Goal: Transaction & Acquisition: Download file/media

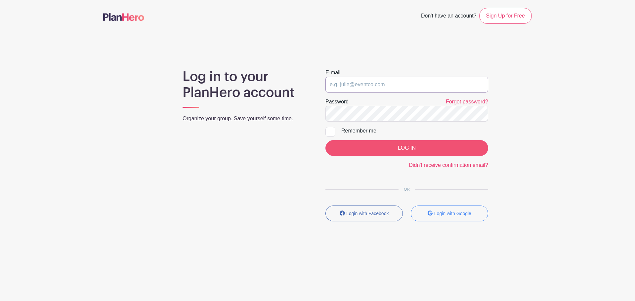
type input "[EMAIL_ADDRESS][DOMAIN_NAME]"
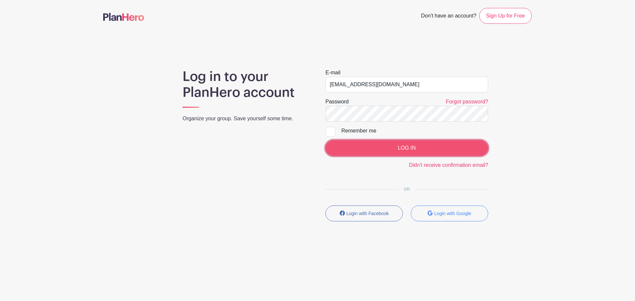
click at [428, 147] on input "LOG IN" at bounding box center [406, 148] width 163 height 16
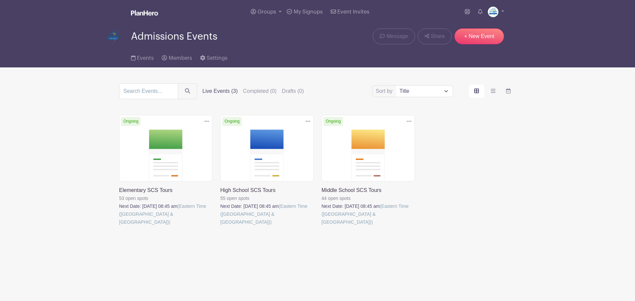
click at [119, 226] on link at bounding box center [119, 226] width 0 height 0
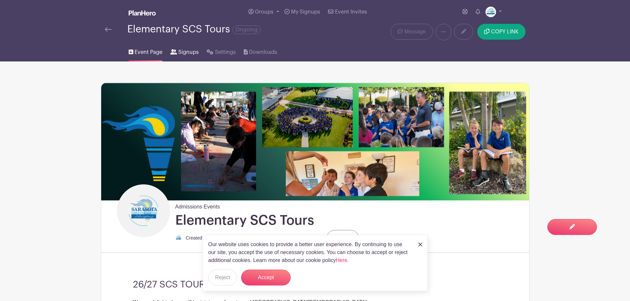
click at [191, 54] on span "Signups" at bounding box center [188, 52] width 21 height 8
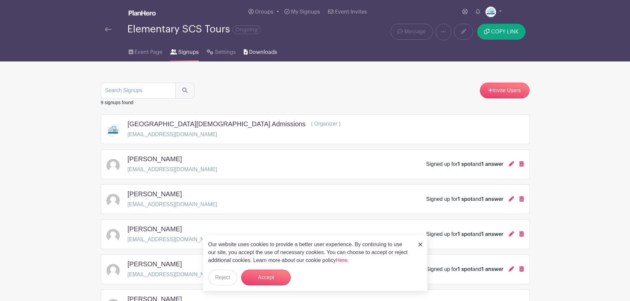
click at [260, 48] on span "Downloads" at bounding box center [263, 52] width 28 height 8
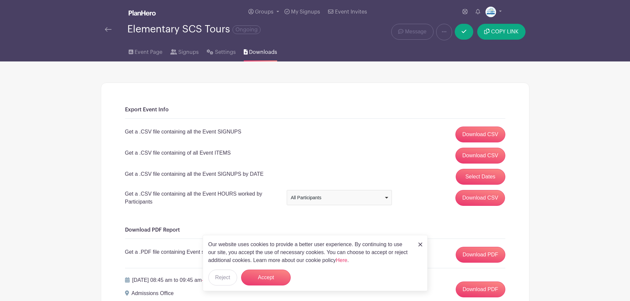
click at [421, 247] on link at bounding box center [420, 244] width 4 height 8
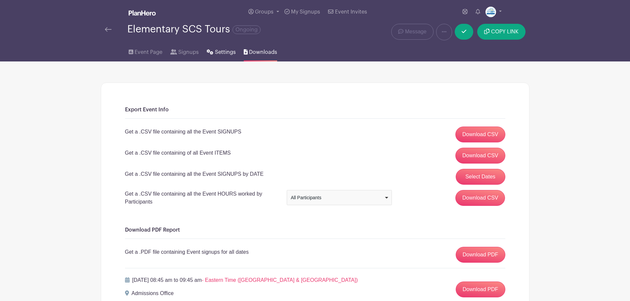
click at [212, 51] on icon at bounding box center [210, 51] width 7 height 5
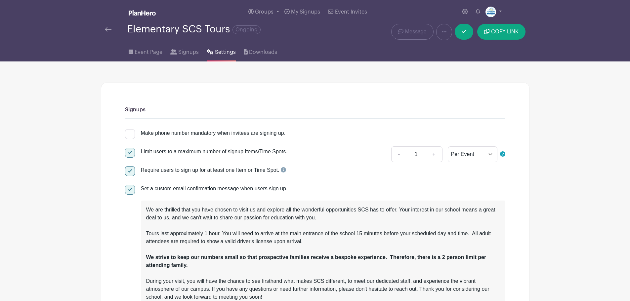
click at [104, 29] on div "Elementary SCS Tours Ongoing" at bounding box center [226, 32] width 250 height 17
click at [105, 29] on img at bounding box center [108, 29] width 7 height 5
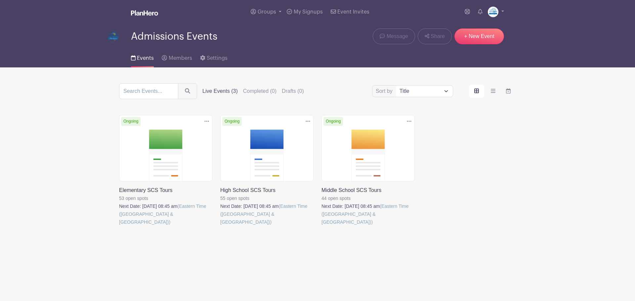
click at [119, 226] on link at bounding box center [119, 226] width 0 height 0
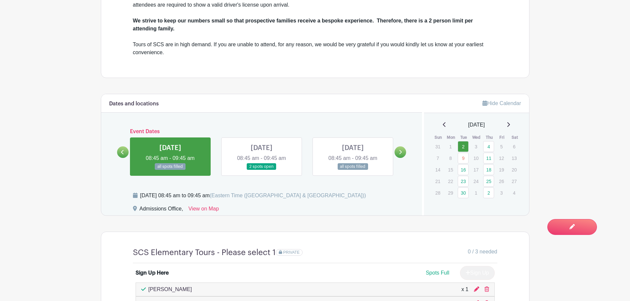
scroll to position [331, 0]
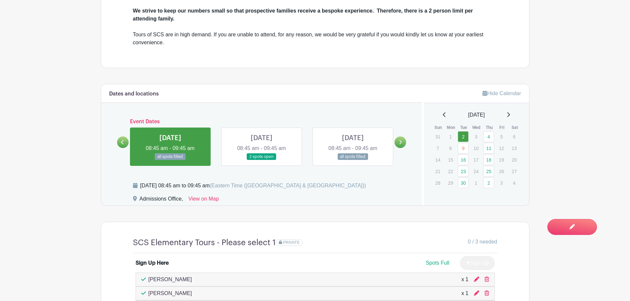
click at [397, 144] on link at bounding box center [400, 143] width 12 height 12
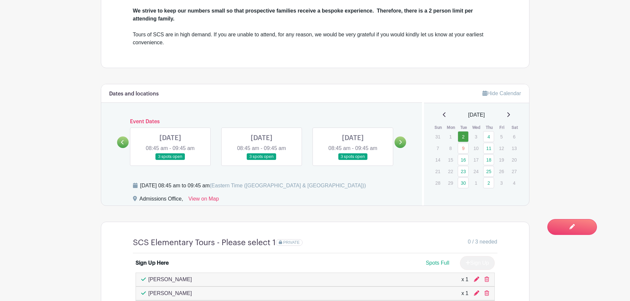
click at [122, 142] on icon at bounding box center [122, 142] width 3 height 5
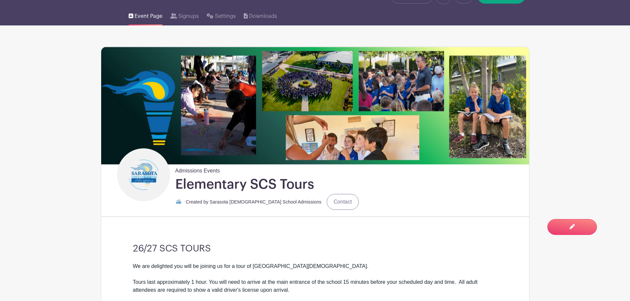
scroll to position [0, 0]
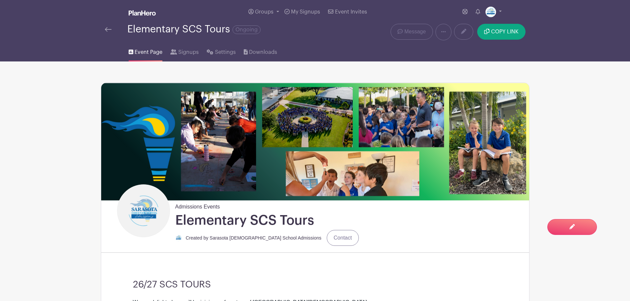
click at [106, 28] on img at bounding box center [108, 29] width 7 height 5
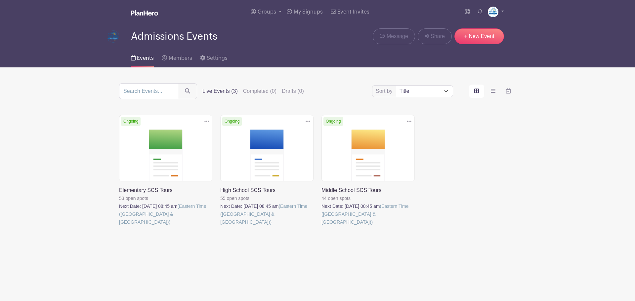
click at [321, 226] on link at bounding box center [321, 226] width 0 height 0
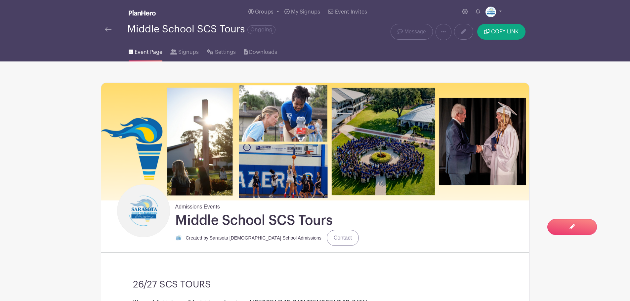
click at [108, 29] on img at bounding box center [108, 29] width 7 height 5
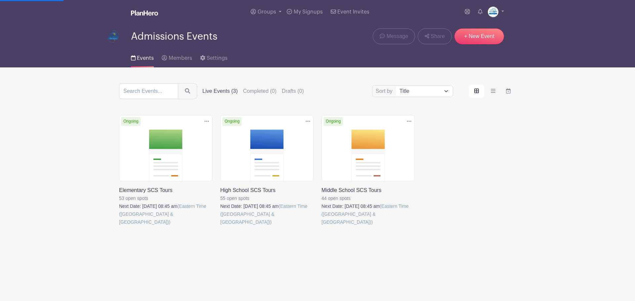
click at [220, 226] on link at bounding box center [220, 226] width 0 height 0
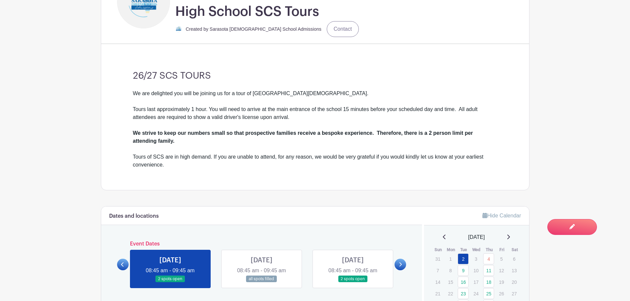
scroll to position [298, 0]
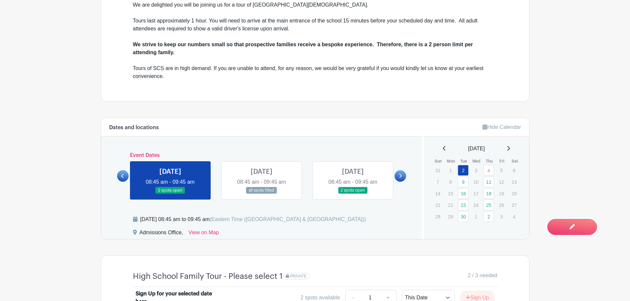
click at [396, 177] on link at bounding box center [400, 176] width 12 height 12
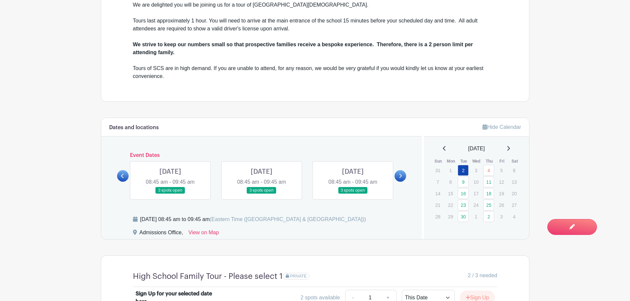
click at [126, 177] on link at bounding box center [123, 176] width 12 height 12
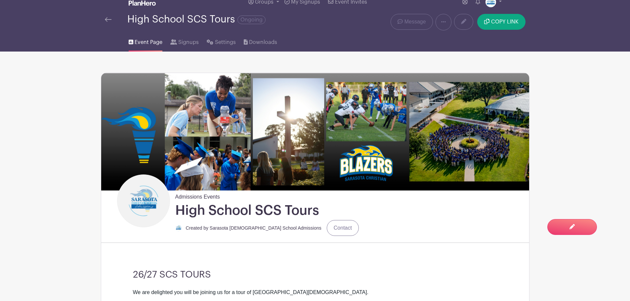
scroll to position [0, 0]
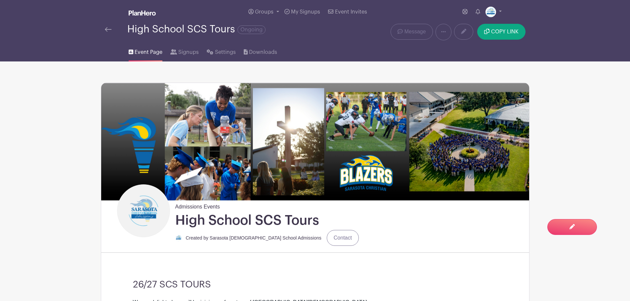
click at [106, 30] on img at bounding box center [108, 29] width 7 height 5
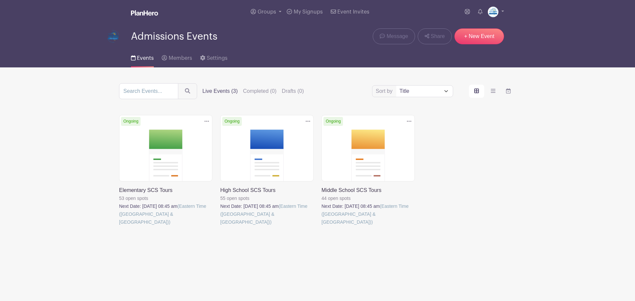
click at [220, 226] on link at bounding box center [220, 226] width 0 height 0
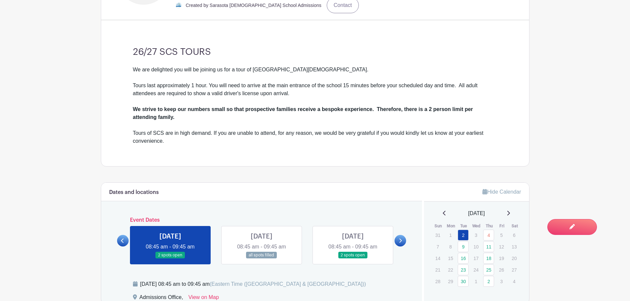
scroll to position [430, 0]
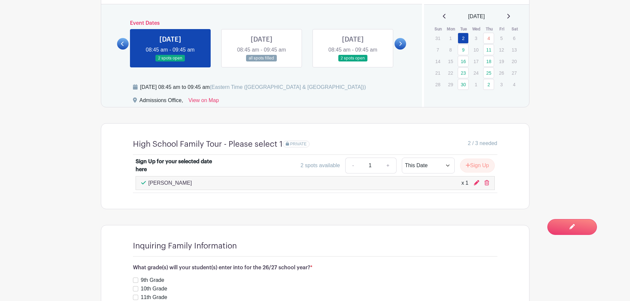
click at [262, 62] on link at bounding box center [262, 62] width 0 height 0
click at [353, 62] on link at bounding box center [353, 62] width 0 height 0
click at [396, 37] on div "Event Dates TUE Sep 02, 2025 08:45 am - 09:45 am 2 spots open THU Sep 04, 2025 …" at bounding box center [261, 43] width 289 height 47
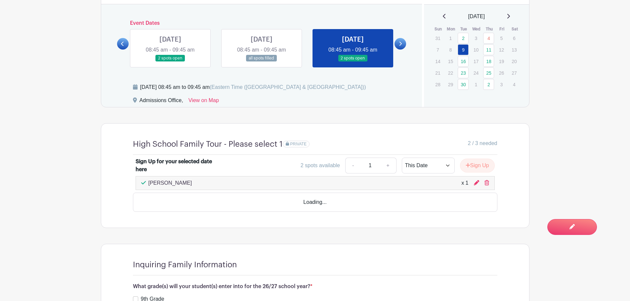
click at [398, 48] on link at bounding box center [400, 44] width 12 height 12
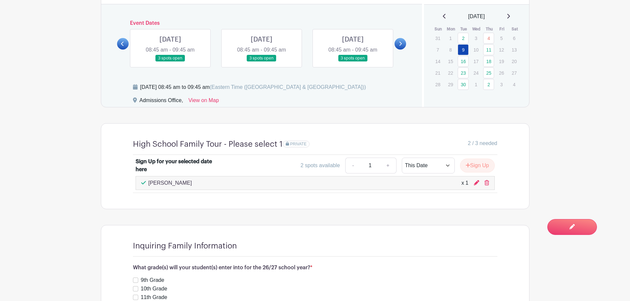
click at [400, 42] on icon at bounding box center [400, 44] width 3 height 4
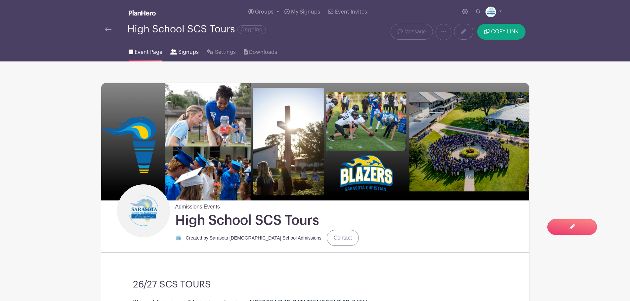
click at [183, 51] on span "Signups" at bounding box center [188, 52] width 21 height 8
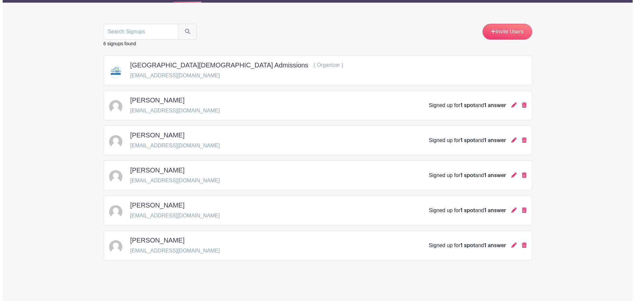
scroll to position [60, 0]
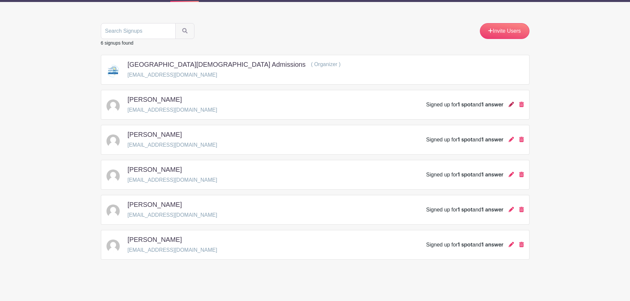
click at [509, 104] on icon at bounding box center [511, 104] width 5 height 5
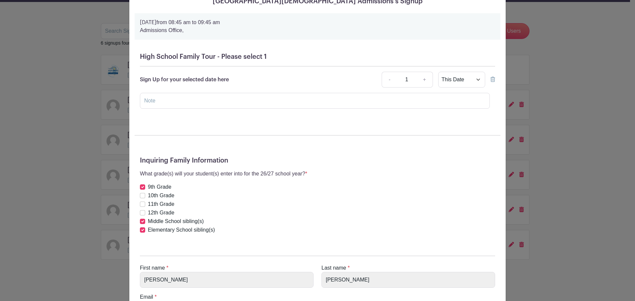
scroll to position [0, 0]
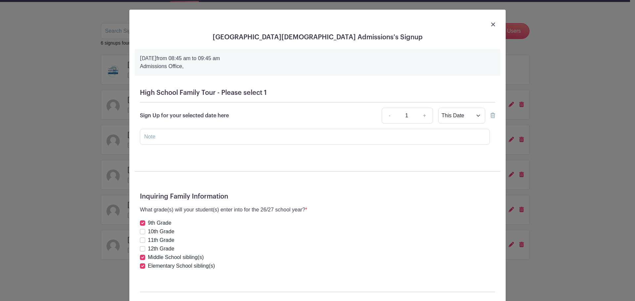
click at [491, 24] on img at bounding box center [493, 24] width 4 height 4
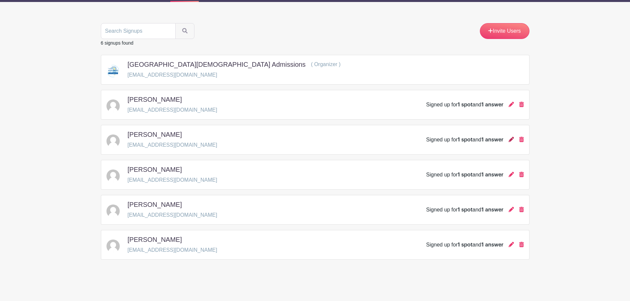
click at [509, 142] on div at bounding box center [511, 140] width 5 height 8
click at [511, 139] on icon at bounding box center [511, 139] width 5 height 5
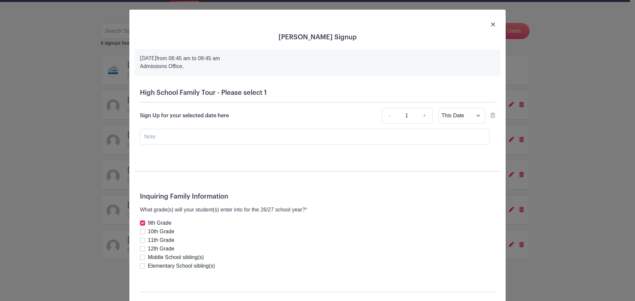
drag, startPoint x: 493, startPoint y: 26, endPoint x: 491, endPoint y: 41, distance: 15.3
click at [493, 26] on div at bounding box center [318, 24] width 366 height 19
drag, startPoint x: 489, startPoint y: 24, endPoint x: 488, endPoint y: 38, distance: 13.6
click at [491, 24] on img at bounding box center [493, 24] width 4 height 4
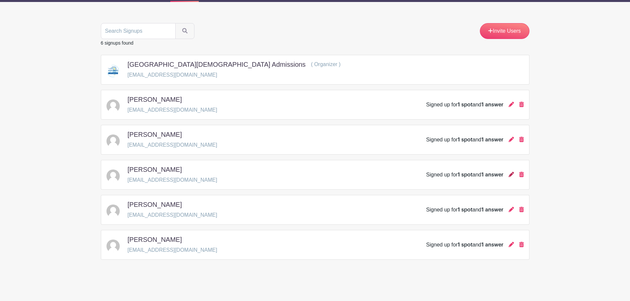
click at [509, 176] on icon at bounding box center [511, 174] width 5 height 5
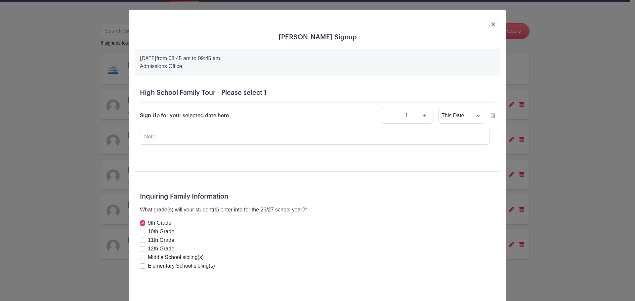
click at [492, 24] on img at bounding box center [493, 24] width 4 height 4
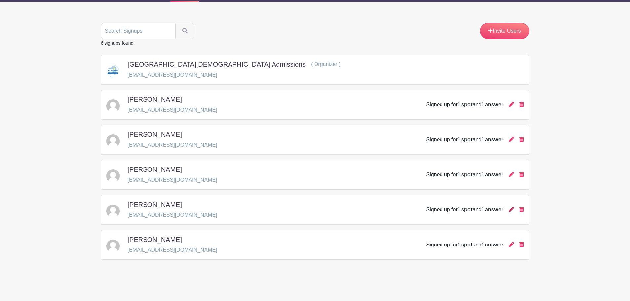
click at [509, 212] on icon at bounding box center [511, 209] width 5 height 5
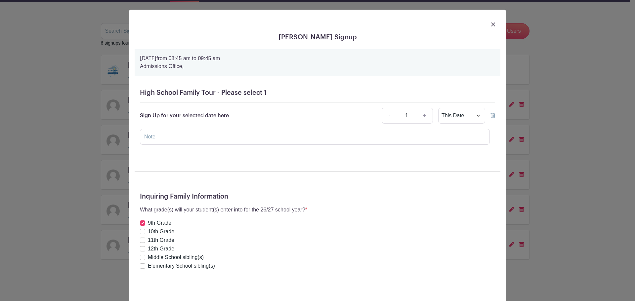
click at [491, 25] on img at bounding box center [493, 24] width 4 height 4
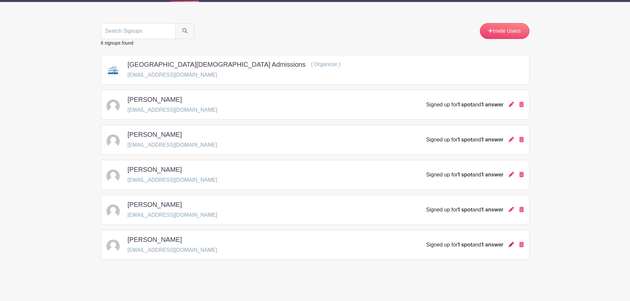
click at [509, 245] on icon at bounding box center [511, 244] width 5 height 5
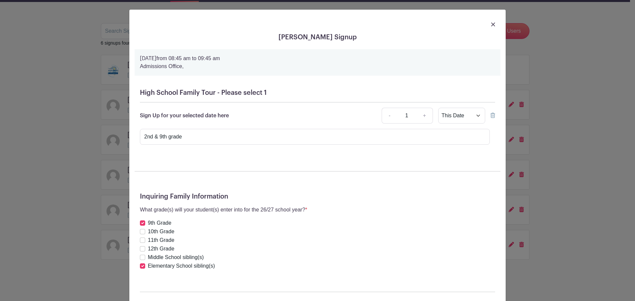
click at [491, 24] on img at bounding box center [493, 24] width 4 height 4
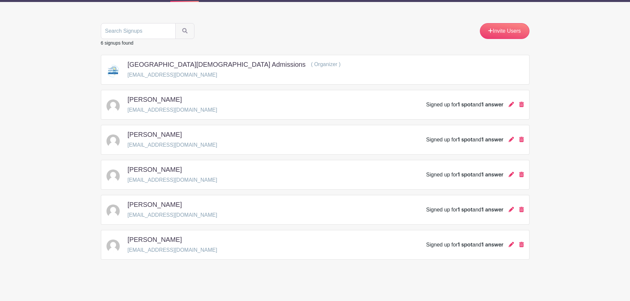
click at [581, 257] on main "Groups All Groups Admissions Events Add New Group My Signups Event Invites My a…" at bounding box center [315, 120] width 630 height 361
click at [513, 245] on icon at bounding box center [511, 244] width 5 height 5
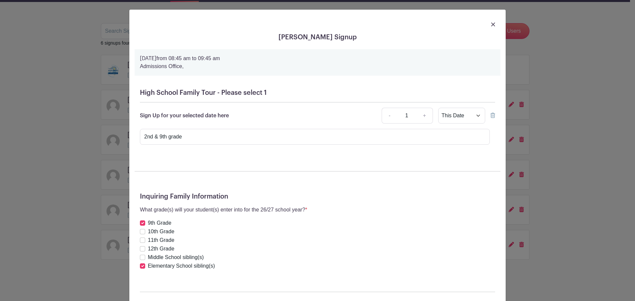
click at [492, 24] on img at bounding box center [493, 24] width 4 height 4
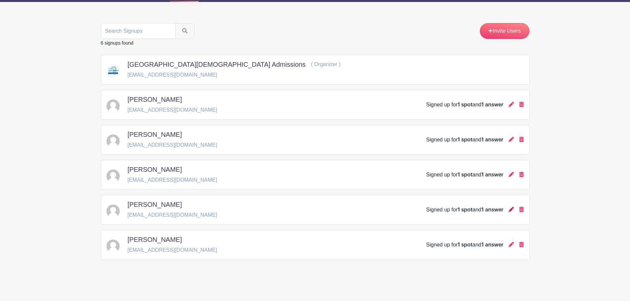
click at [511, 208] on icon at bounding box center [511, 209] width 5 height 5
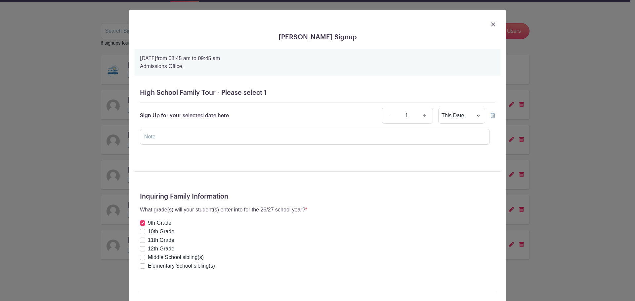
click at [491, 24] on img at bounding box center [493, 24] width 4 height 4
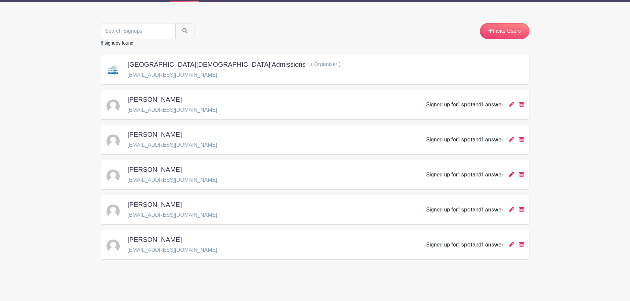
click at [513, 174] on icon at bounding box center [511, 174] width 5 height 5
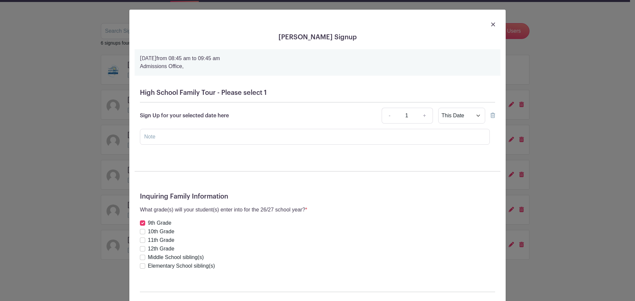
click at [491, 25] on img at bounding box center [493, 24] width 4 height 4
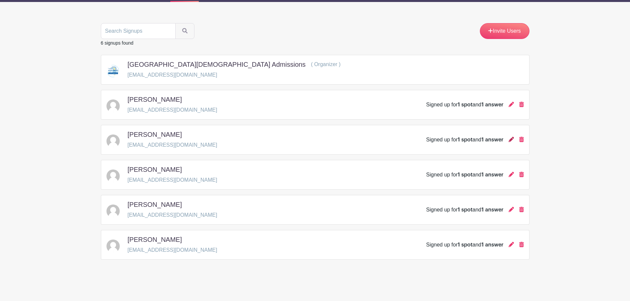
click at [509, 141] on icon at bounding box center [511, 139] width 5 height 5
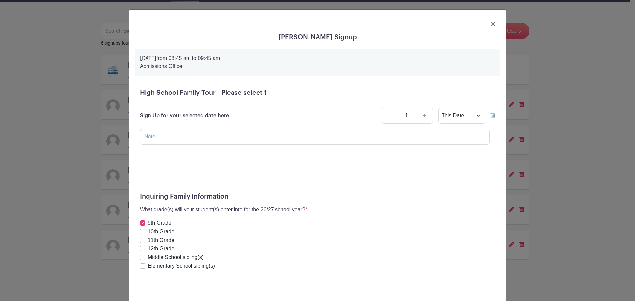
click at [491, 23] on img at bounding box center [493, 24] width 4 height 4
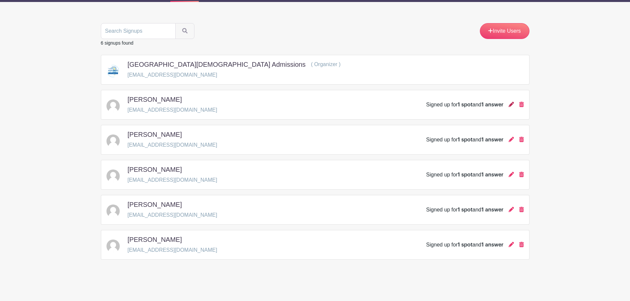
click at [511, 104] on icon at bounding box center [511, 104] width 5 height 5
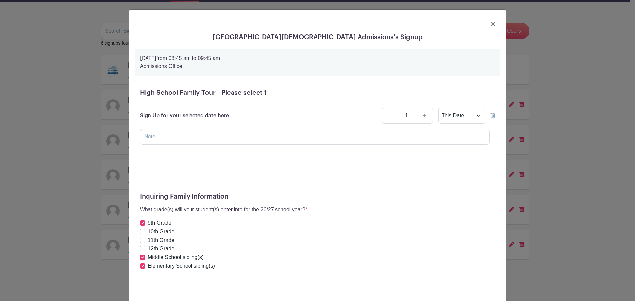
click at [492, 26] on img at bounding box center [493, 24] width 4 height 4
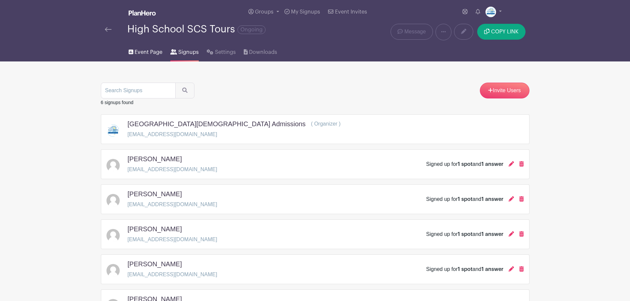
click at [154, 53] on span "Event Page" at bounding box center [149, 52] width 28 height 8
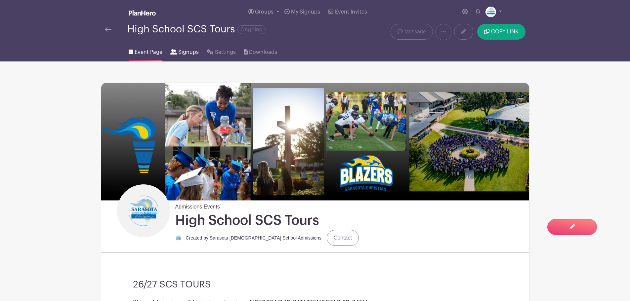
click at [181, 52] on span "Signups" at bounding box center [188, 52] width 21 height 8
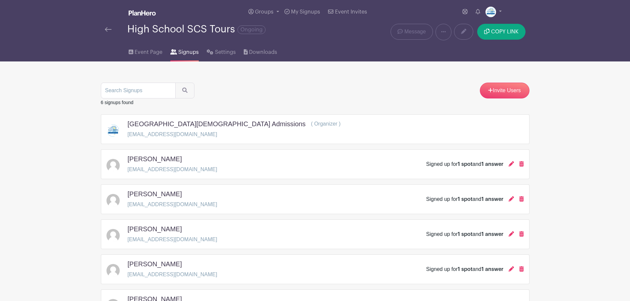
click at [116, 28] on div at bounding box center [116, 29] width 22 height 8
click at [210, 51] on icon at bounding box center [210, 51] width 7 height 5
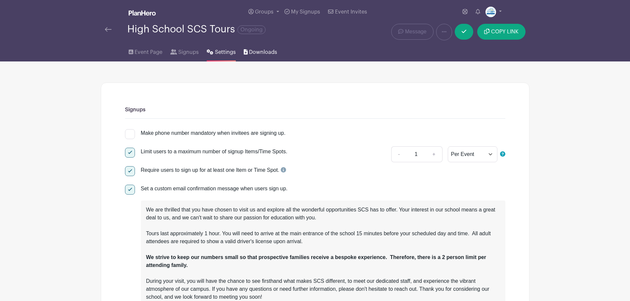
click at [267, 50] on span "Downloads" at bounding box center [263, 52] width 28 height 8
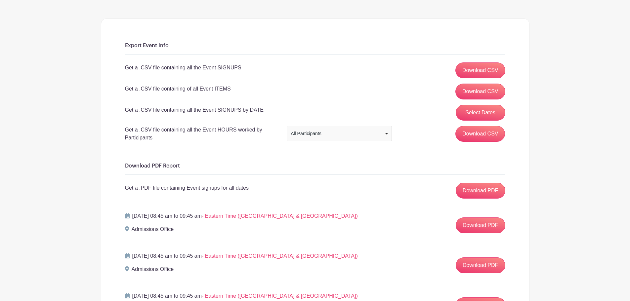
scroll to position [66, 0]
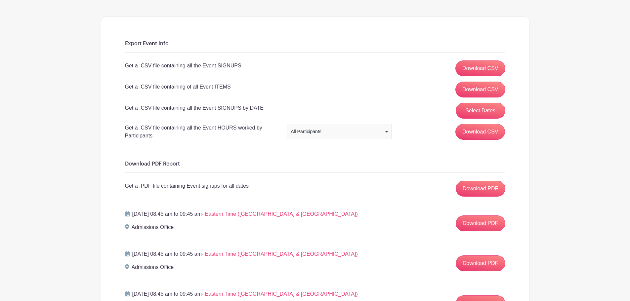
click at [374, 124] on div "Export Event Info Get a .CSV file containing all the Event SIGNUPS Download CSV…" at bounding box center [315, 93] width 380 height 104
click at [374, 130] on div "All Participants" at bounding box center [337, 131] width 93 height 7
click at [491, 133] on input "Download CSV" at bounding box center [480, 132] width 50 height 16
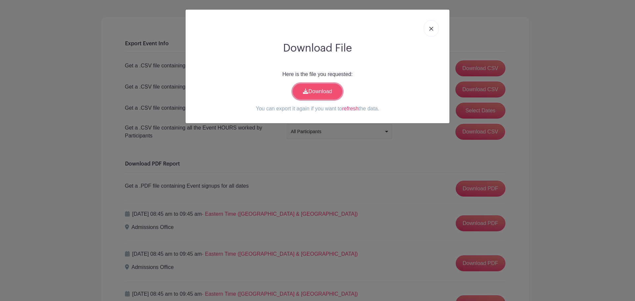
click at [315, 91] on link "Download" at bounding box center [318, 92] width 50 height 16
click at [433, 28] on link at bounding box center [431, 28] width 15 height 17
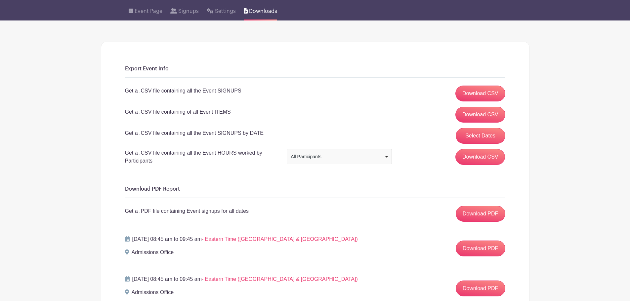
scroll to position [0, 0]
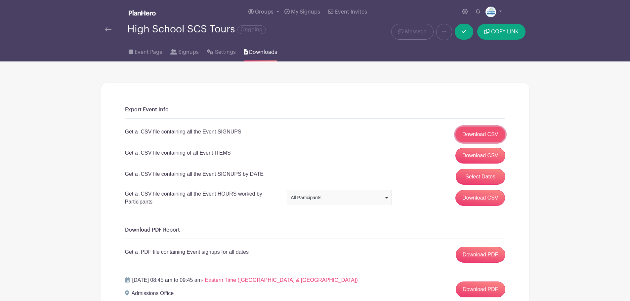
click at [479, 131] on link "Download CSV" at bounding box center [480, 135] width 50 height 16
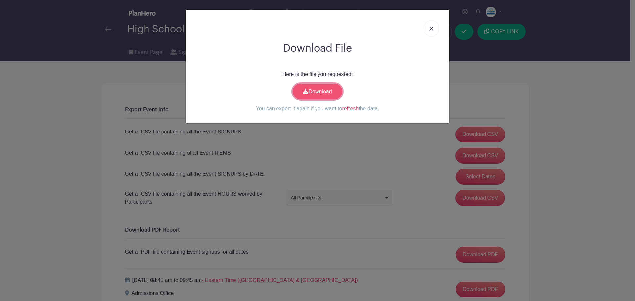
click at [307, 91] on icon at bounding box center [305, 91] width 5 height 5
click at [559, 176] on div "Download File Here is the file you requested: Download You can export it again …" at bounding box center [317, 150] width 635 height 301
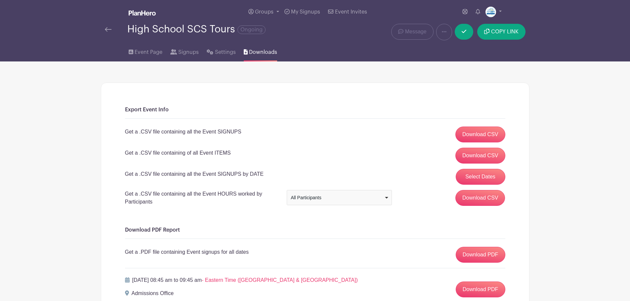
click at [106, 22] on div "Groups All Groups Admissions Events Add New Group My Signups Event Invites My a…" at bounding box center [315, 12] width 436 height 24
click at [109, 37] on div "High School SCS Tours Ongoing" at bounding box center [226, 32] width 250 height 17
click at [106, 30] on img at bounding box center [108, 29] width 7 height 5
